Goal: Check status: Check status

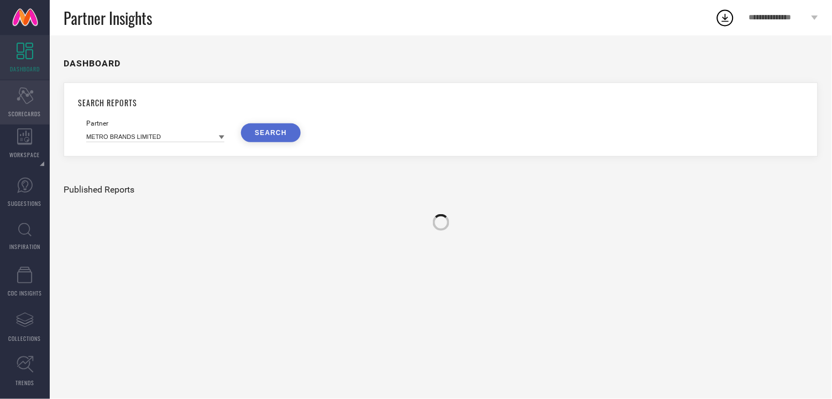
click at [28, 108] on div "Scorecard SCORECARDS" at bounding box center [25, 102] width 50 height 44
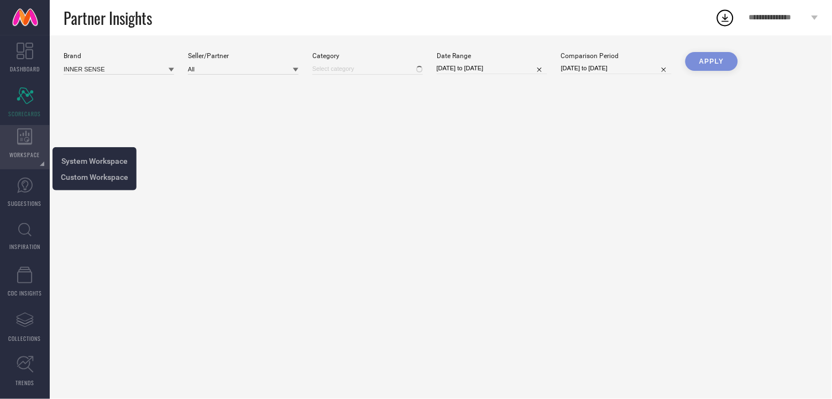
type input "All"
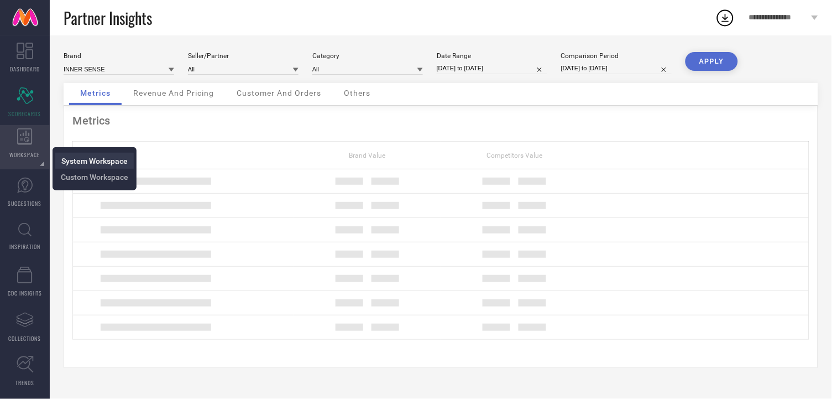
click at [79, 160] on span "System Workspace" at bounding box center [94, 161] width 66 height 9
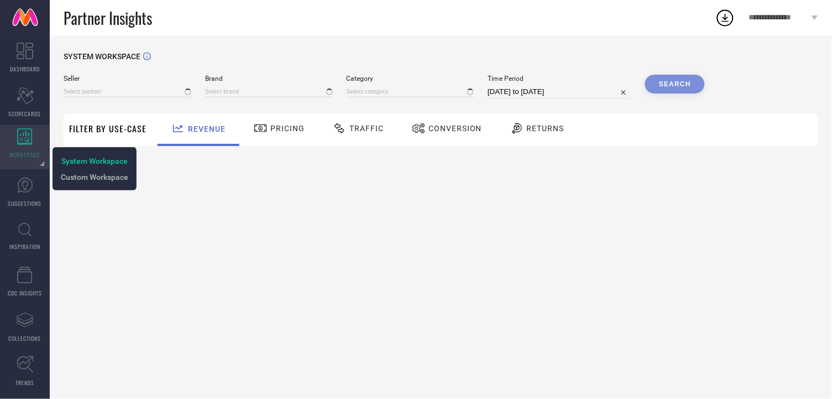
type input "All"
type input "1 STOP FASHION"
type input "All"
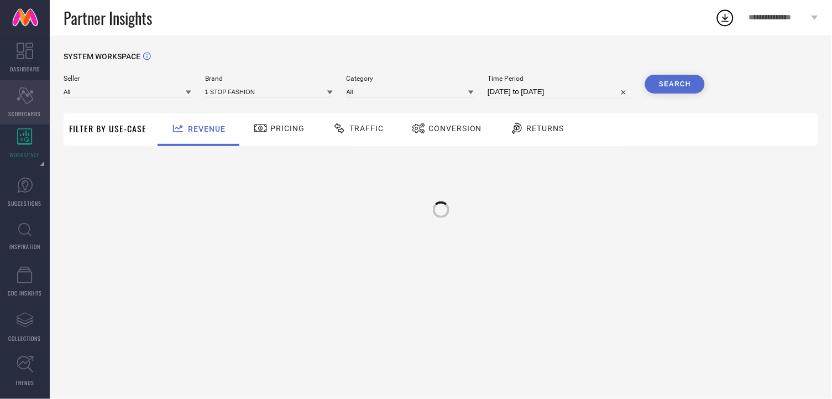
click at [27, 110] on span "SCORECARDS" at bounding box center [25, 114] width 33 height 8
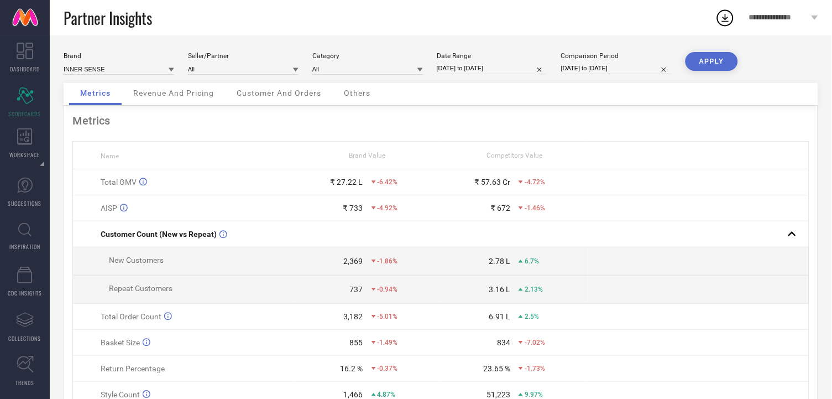
click at [381, 75] on div "All" at bounding box center [367, 68] width 111 height 12
click at [458, 69] on input "[DATE] to [DATE]" at bounding box center [492, 68] width 111 height 12
select select "7"
select select "2025"
select select "8"
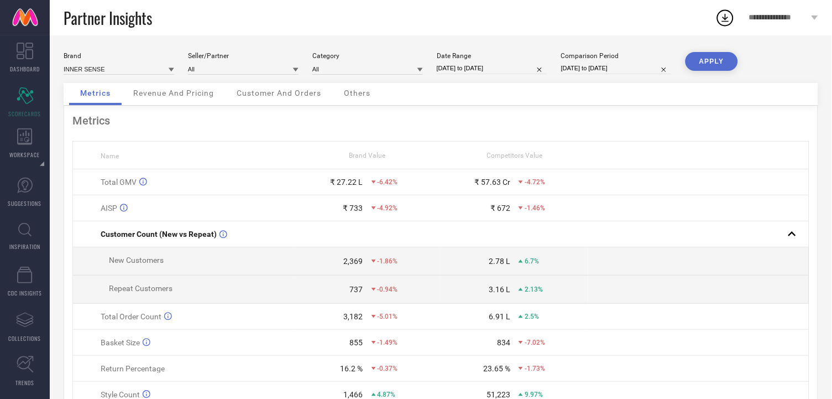
select select "2025"
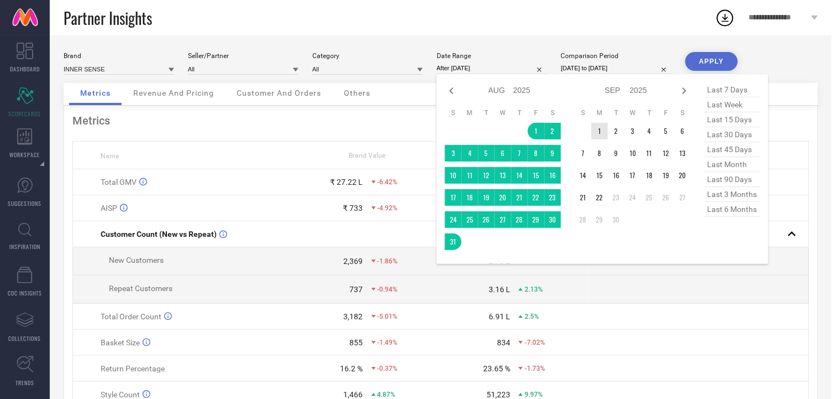
click at [601, 128] on td "1" at bounding box center [600, 131] width 17 height 17
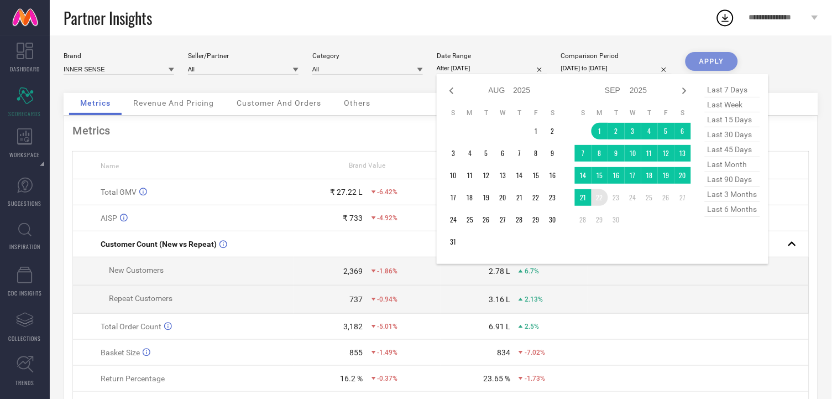
type input "[DATE] to [DATE]"
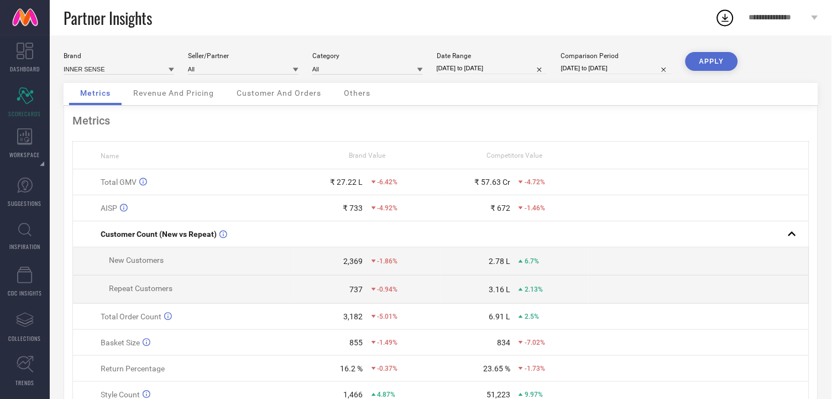
click at [646, 68] on input "[DATE] to [DATE]" at bounding box center [616, 68] width 111 height 12
select select "6"
select select "2025"
select select "7"
select select "2025"
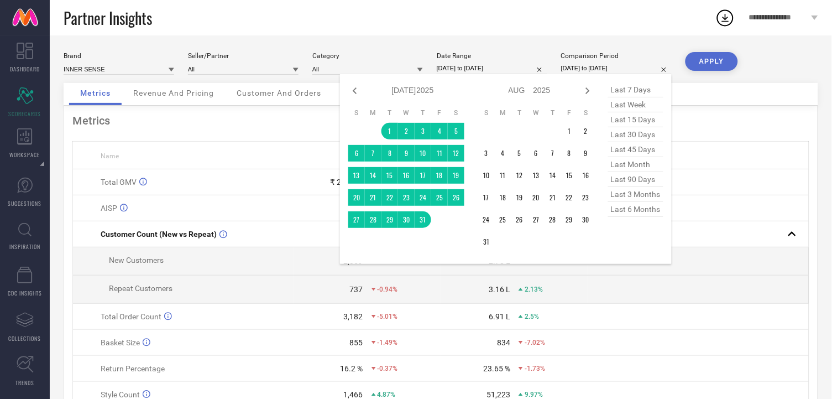
click at [517, 66] on input "[DATE] to [DATE]" at bounding box center [492, 68] width 111 height 12
select select "8"
select select "2025"
select select "9"
select select "2025"
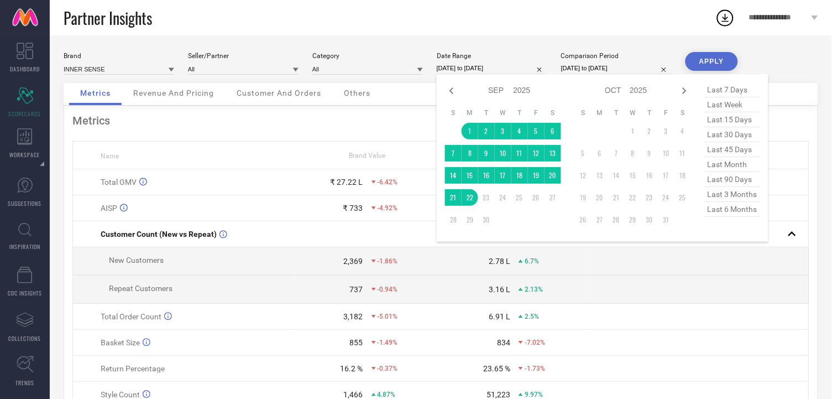
click at [572, 68] on input "[DATE] to [DATE]" at bounding box center [616, 68] width 111 height 12
select select "6"
select select "2025"
select select "7"
select select "2025"
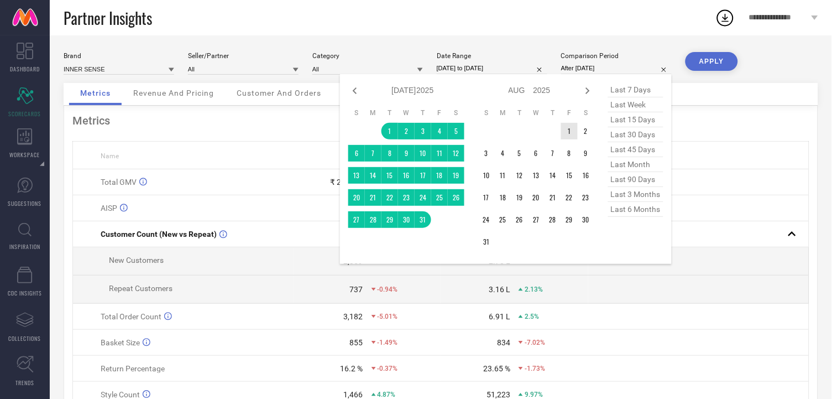
click at [567, 132] on td "1" at bounding box center [569, 131] width 17 height 17
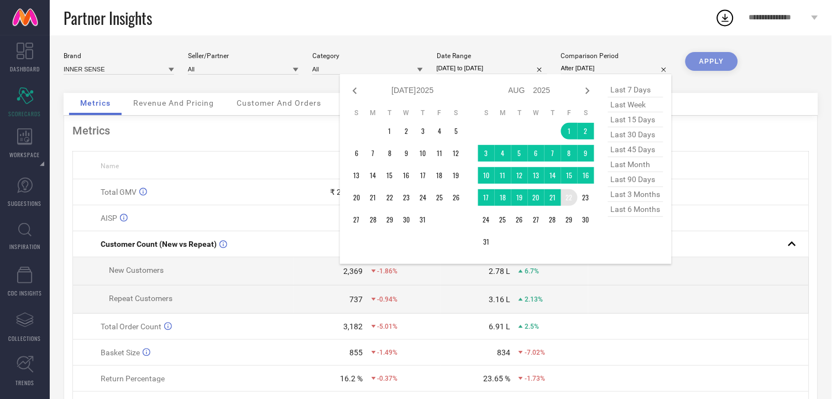
type input "[DATE] to [DATE]"
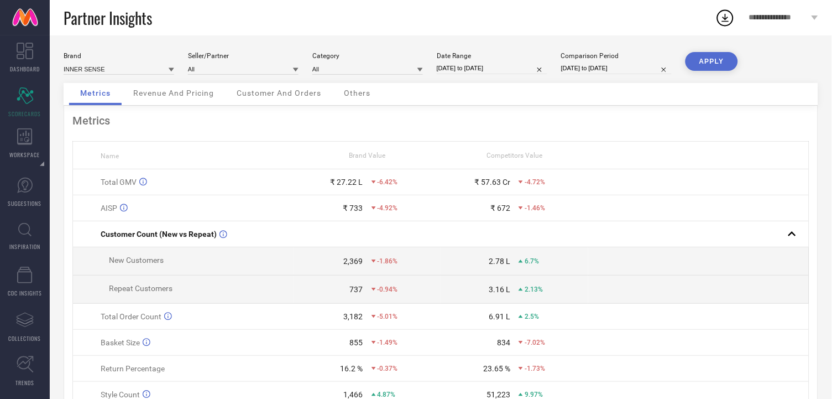
click at [721, 61] on button "APPLY" at bounding box center [712, 61] width 53 height 19
click at [524, 74] on div "Date Range [DATE] to [DATE]" at bounding box center [492, 63] width 111 height 23
click at [523, 69] on input "[DATE] to [DATE]" at bounding box center [492, 68] width 111 height 12
select select "8"
select select "2025"
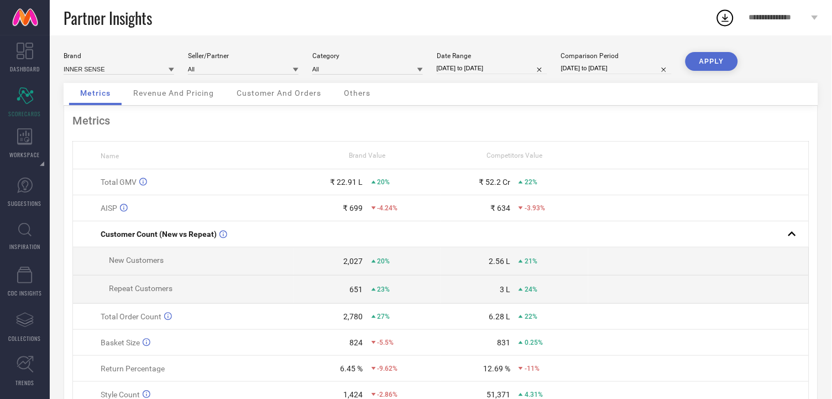
select select "9"
select select "2025"
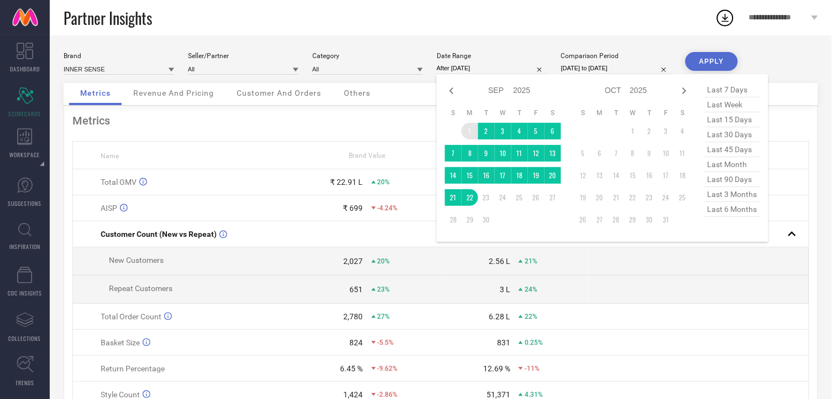
click at [469, 129] on td "1" at bounding box center [470, 131] width 17 height 17
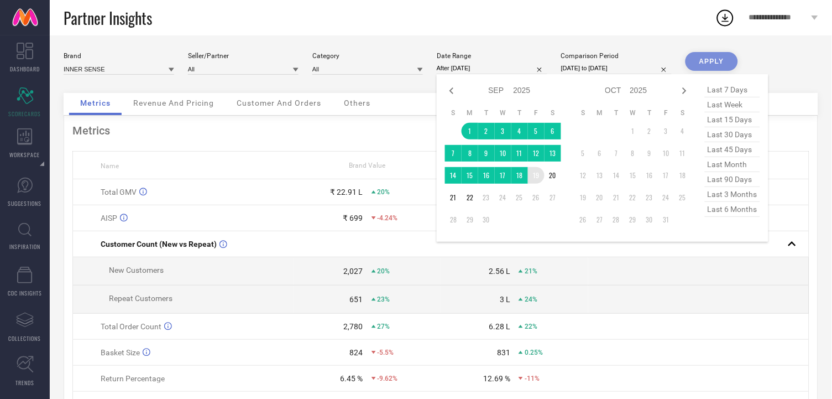
type input "[DATE] to [DATE]"
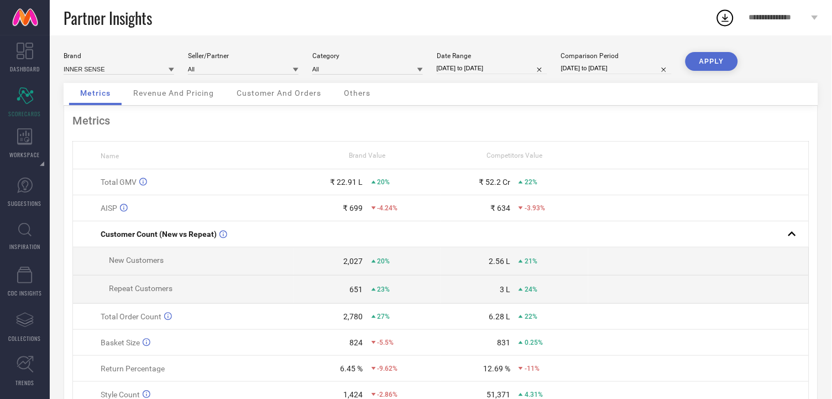
click at [592, 69] on input "[DATE] to [DATE]" at bounding box center [616, 68] width 111 height 12
select select "7"
select select "2025"
select select "8"
select select "2025"
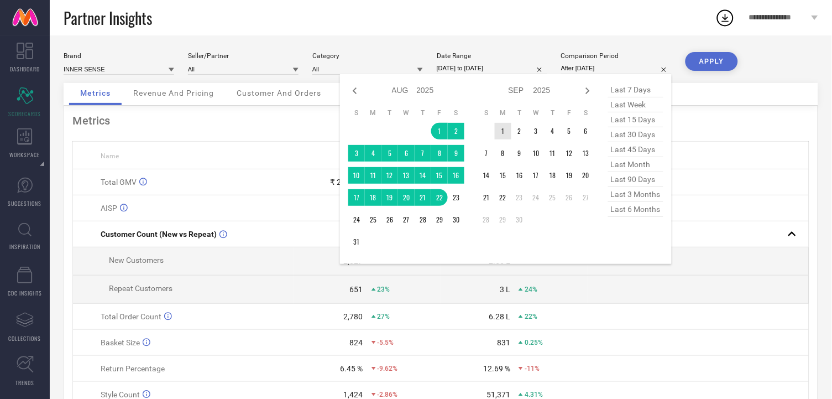
click at [502, 127] on td "1" at bounding box center [503, 131] width 17 height 17
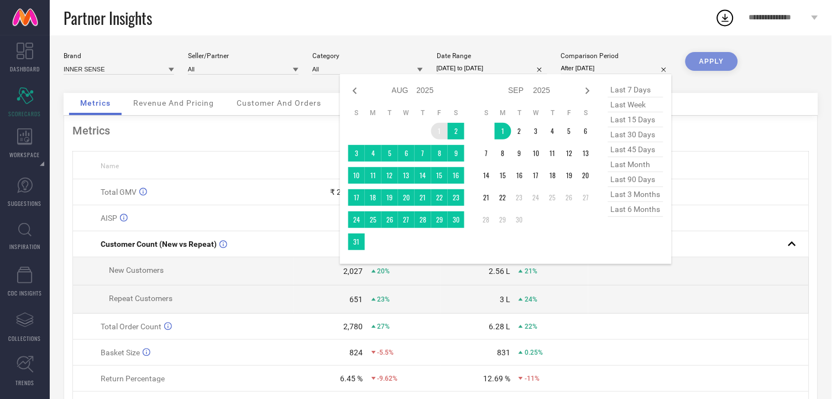
type input "[DATE] to [DATE]"
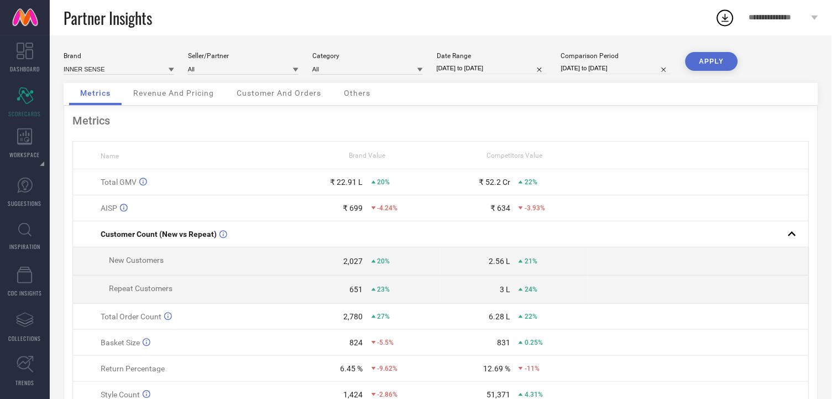
select select "7"
select select "2025"
select select "8"
select select "2025"
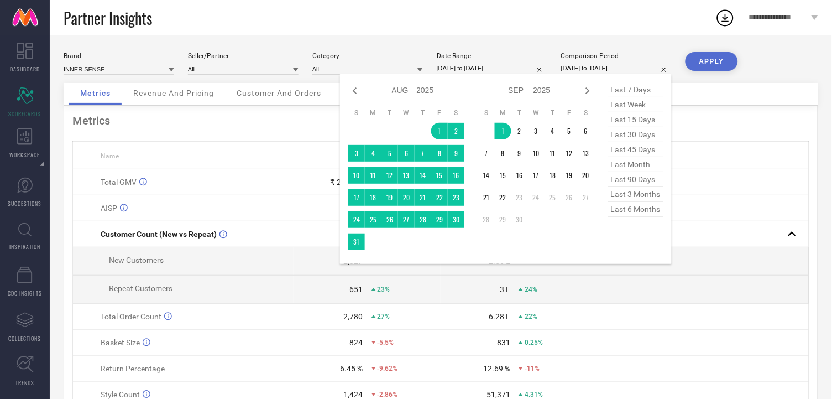
click at [564, 72] on input "[DATE] to [DATE]" at bounding box center [616, 68] width 111 height 12
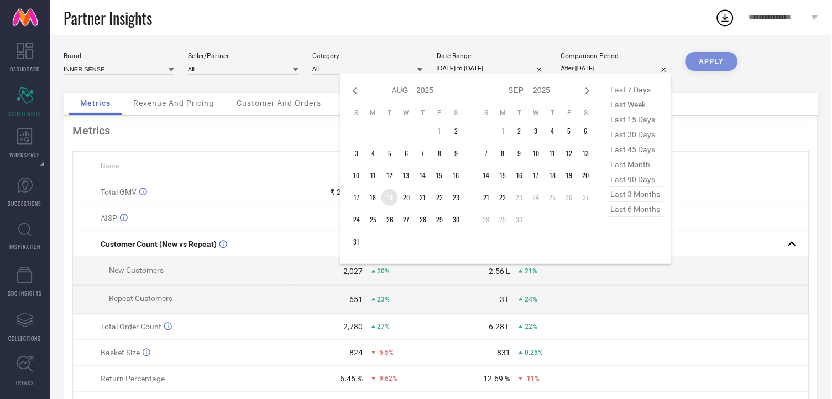
click at [387, 201] on td "19" at bounding box center [390, 197] width 17 height 17
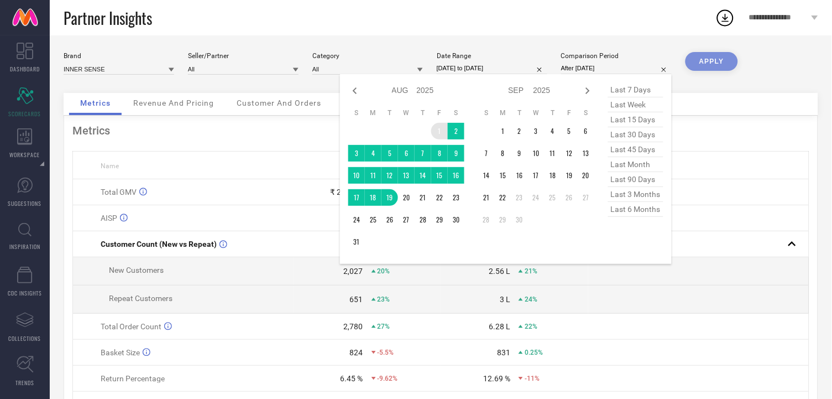
type input "[DATE] to [DATE]"
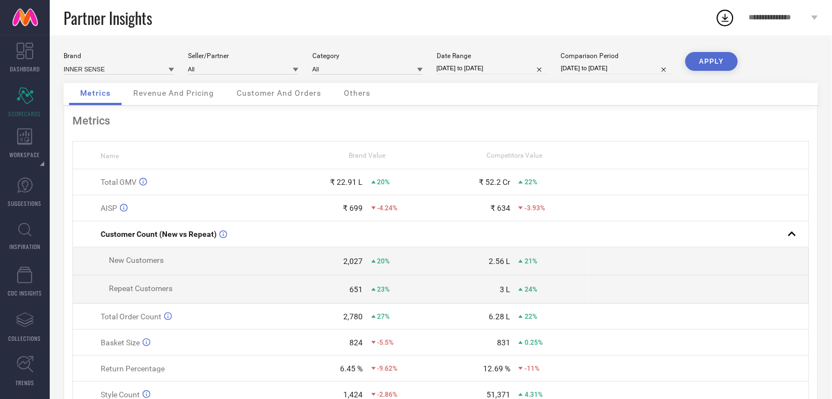
click at [712, 59] on button "APPLY" at bounding box center [712, 61] width 53 height 19
click at [533, 69] on input "[DATE] to [DATE]" at bounding box center [492, 68] width 111 height 12
select select "8"
select select "2025"
select select "9"
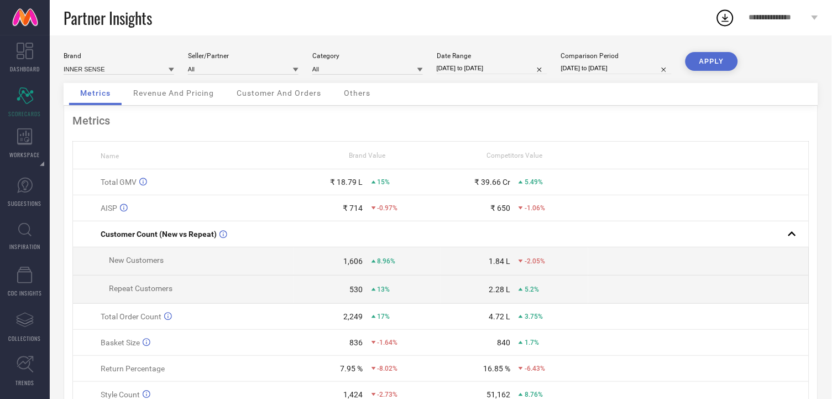
select select "2025"
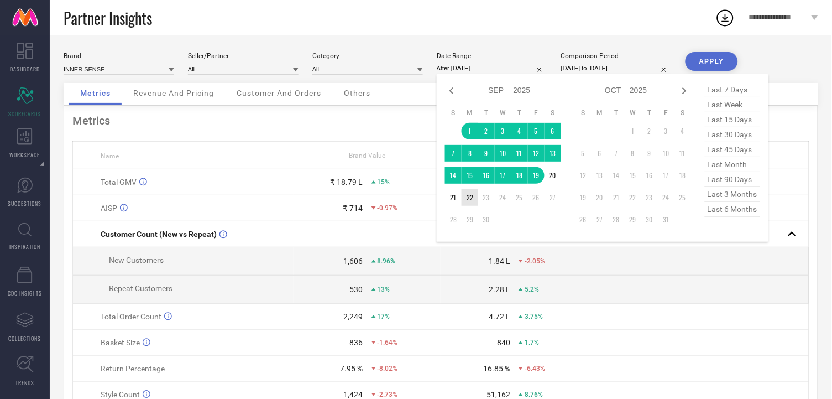
click at [473, 196] on td "22" at bounding box center [470, 197] width 17 height 17
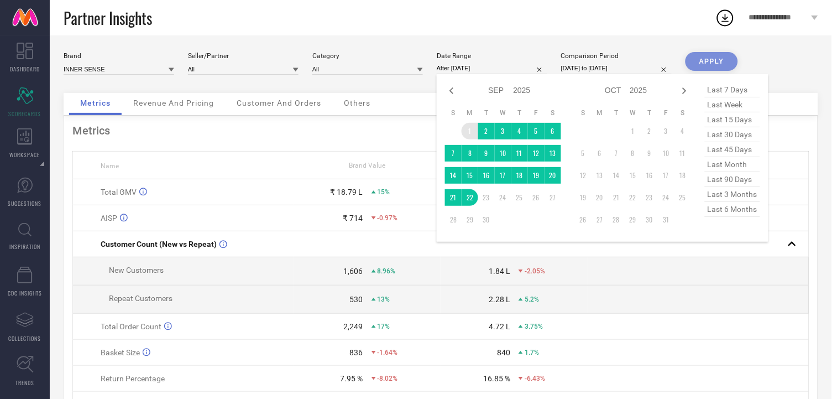
type input "[DATE] to [DATE]"
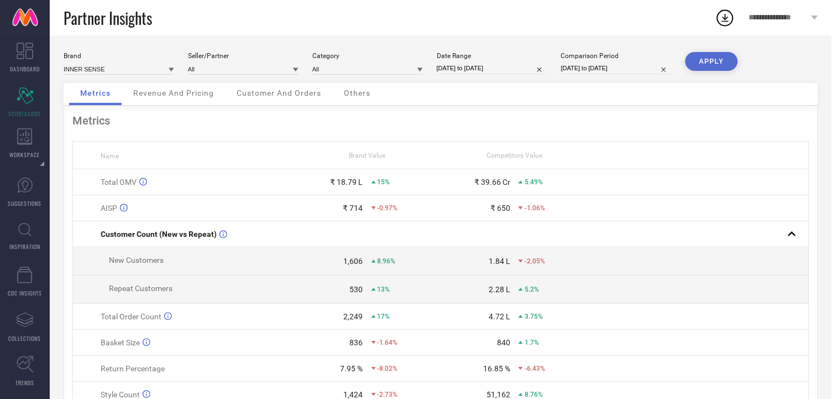
click at [691, 57] on button "APPLY" at bounding box center [712, 61] width 53 height 19
select select "7"
select select "2025"
select select "8"
select select "2025"
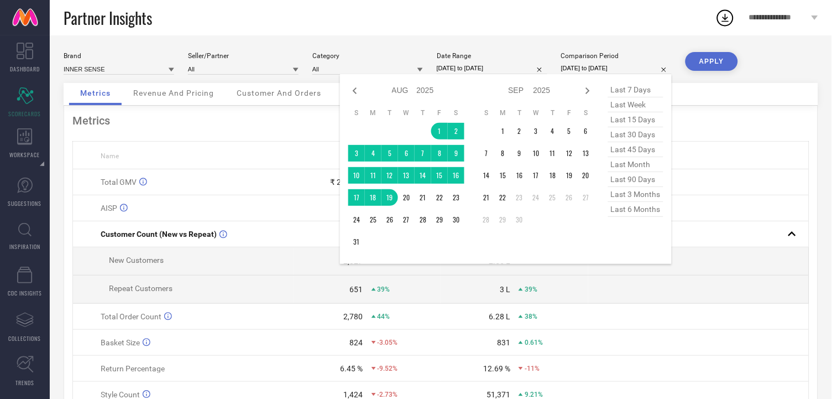
click at [618, 65] on input "[DATE] to [DATE]" at bounding box center [616, 68] width 111 height 12
click at [437, 197] on td "22" at bounding box center [439, 197] width 17 height 17
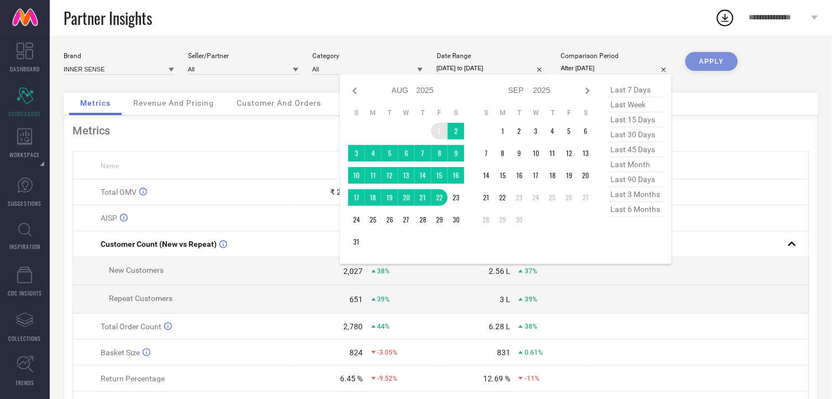
type input "[DATE] to [DATE]"
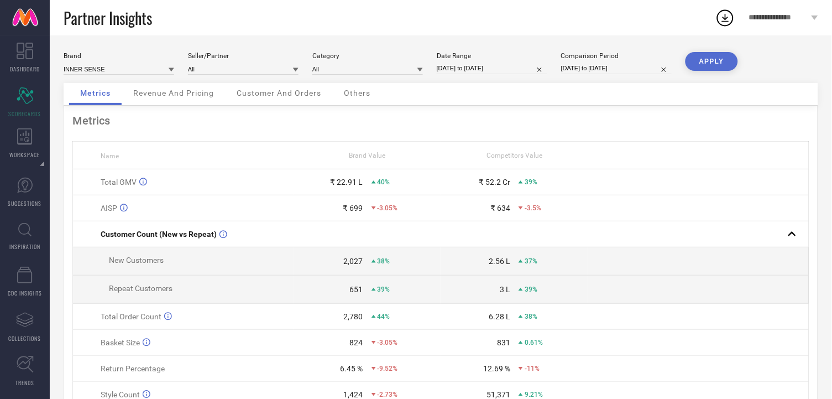
click at [717, 49] on div "Brand INNER SENSE Seller/Partner All Category All Date Range [DATE] to [DATE] C…" at bounding box center [441, 243] width 783 height 417
click at [715, 57] on button "APPLY" at bounding box center [712, 61] width 53 height 19
